Goal: Task Accomplishment & Management: Manage account settings

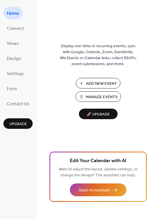
click at [95, 96] on span "Manage Events" at bounding box center [102, 97] width 32 height 6
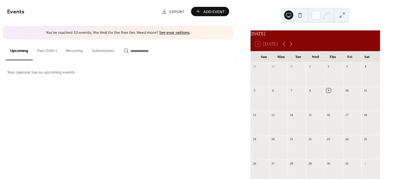
click at [51, 51] on button "Past (100+)" at bounding box center [47, 50] width 29 height 20
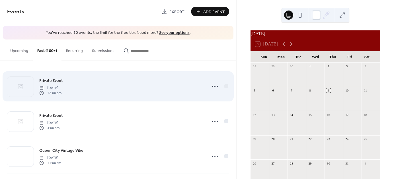
click at [60, 85] on span "Wednesday, October 8, 2025" at bounding box center [50, 87] width 22 height 5
click at [213, 88] on icon at bounding box center [214, 86] width 9 height 9
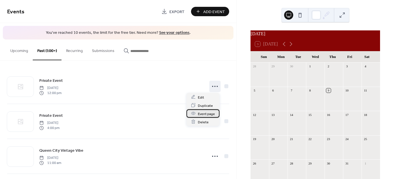
click at [210, 114] on span "Event page" at bounding box center [206, 114] width 17 height 6
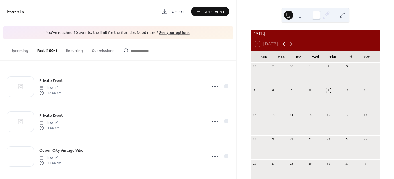
click at [287, 47] on icon at bounding box center [284, 44] width 7 height 7
